Goal: Go to known website: Access a specific website the user already knows

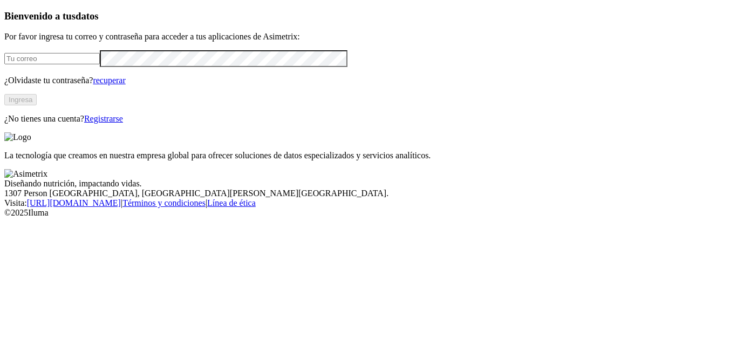
type input "[PERSON_NAME][EMAIL_ADDRESS][PERSON_NAME][DOMAIN_NAME]"
click at [32, 104] on font "Ingresa" at bounding box center [21, 100] width 24 height 8
